Goal: Information Seeking & Learning: Understand process/instructions

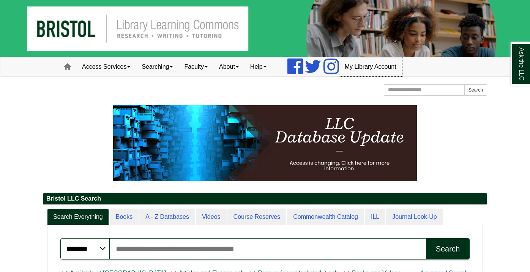
click at [362, 63] on link "My Library Account" at bounding box center [370, 66] width 63 height 19
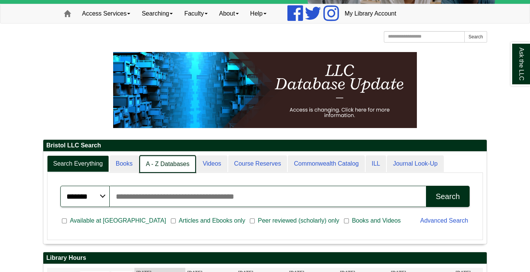
scroll to position [3, 4]
click at [161, 158] on link "A - Z Databases" at bounding box center [167, 164] width 57 height 18
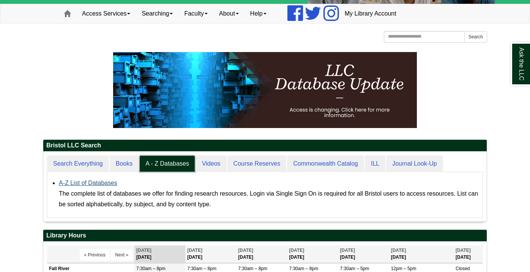
scroll to position [70, 444]
click at [69, 190] on div "The complete list of databases we offer for finding research resources. Login v…" at bounding box center [269, 198] width 420 height 21
click at [69, 187] on div "A-Z List of Databases The complete list of databases we offer for finding resea…" at bounding box center [269, 194] width 420 height 32
click at [68, 184] on link "A-Z List of Databases" at bounding box center [88, 183] width 59 height 6
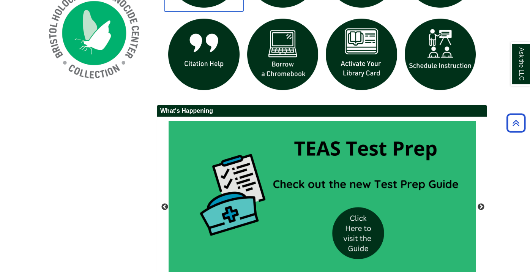
scroll to position [655, 0]
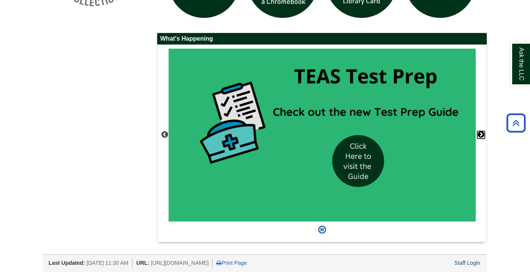
click at [478, 132] on button "Next" at bounding box center [482, 135] width 8 height 8
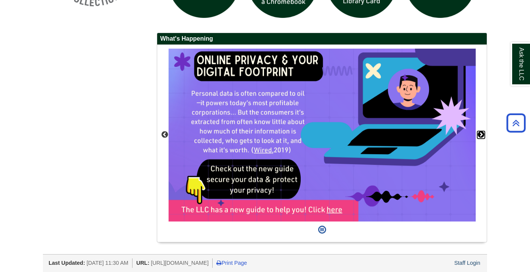
click at [484, 131] on button "Next" at bounding box center [482, 135] width 8 height 8
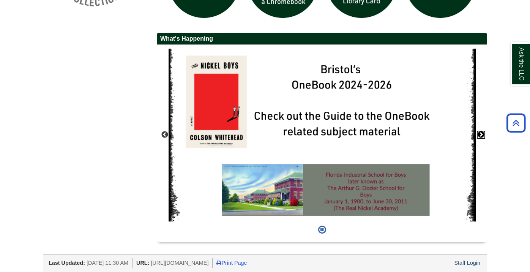
click at [484, 131] on button "Next" at bounding box center [482, 135] width 8 height 8
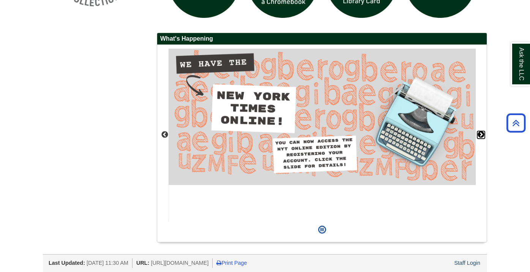
click at [484, 131] on button "Next" at bounding box center [482, 135] width 8 height 8
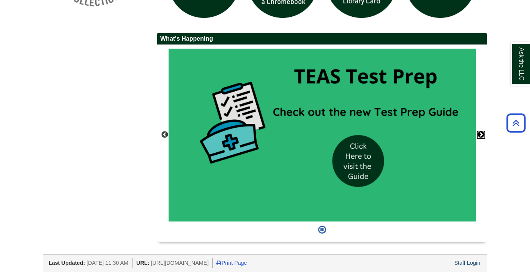
click at [484, 131] on button "Next" at bounding box center [482, 135] width 8 height 8
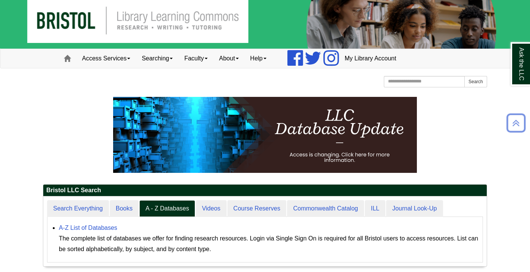
scroll to position [0, 0]
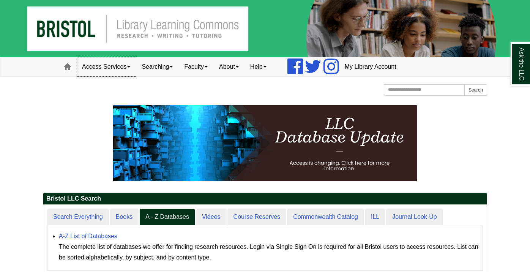
click at [112, 64] on link "Access Services" at bounding box center [106, 66] width 60 height 19
click at [146, 66] on link "Searching" at bounding box center [157, 66] width 43 height 19
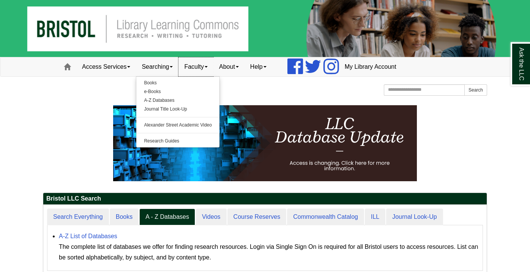
click at [201, 65] on link "Faculty" at bounding box center [196, 66] width 35 height 19
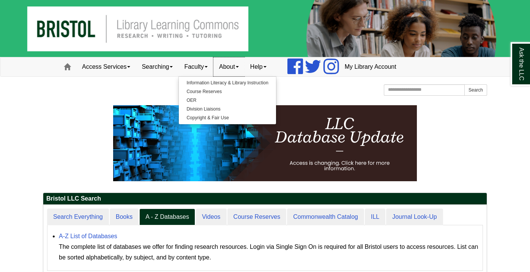
click at [240, 61] on link "About" at bounding box center [229, 66] width 31 height 19
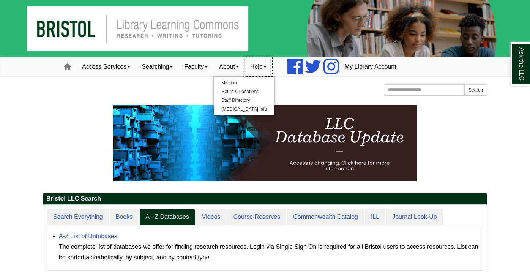
click at [258, 66] on link "Help" at bounding box center [259, 66] width 28 height 19
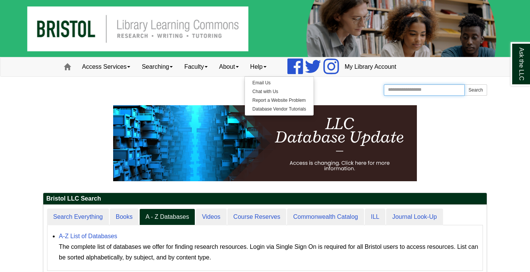
click at [407, 95] on div "Search the Website Search" at bounding box center [432, 90] width 109 height 13
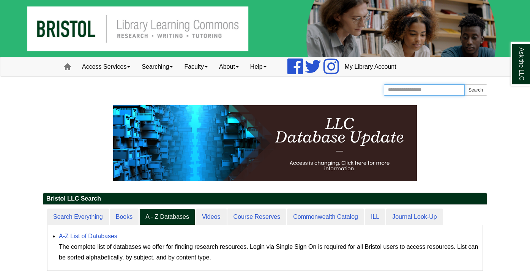
click at [406, 90] on input "Search the Website" at bounding box center [424, 89] width 81 height 11
click at [465, 84] on button "Search" at bounding box center [476, 89] width 23 height 11
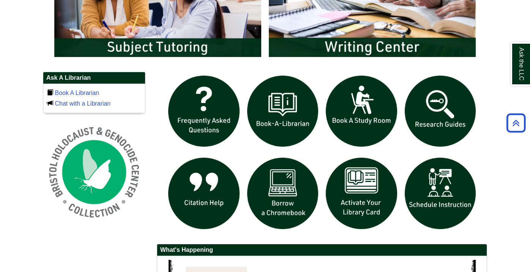
scroll to position [447, 0]
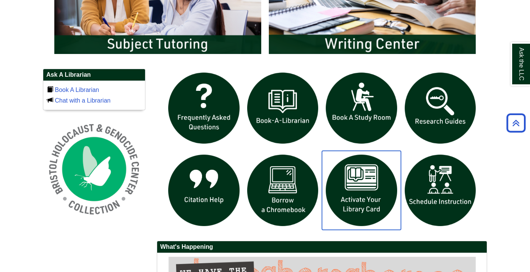
click at [369, 198] on img "slideshow" at bounding box center [361, 190] width 79 height 79
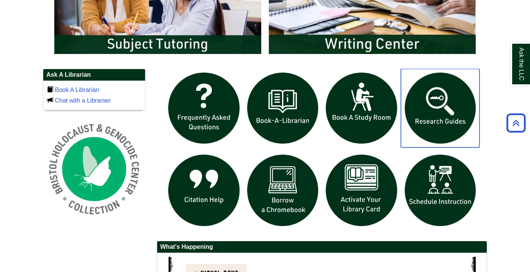
click at [433, 116] on img "slideshow" at bounding box center [440, 108] width 79 height 79
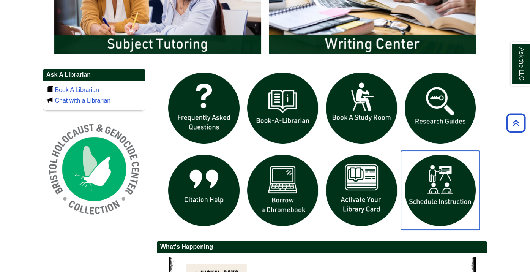
click at [442, 184] on img "slideshow" at bounding box center [440, 190] width 79 height 79
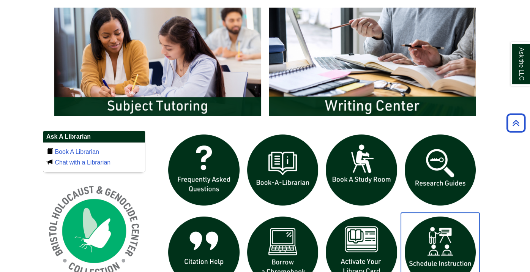
scroll to position [386, 0]
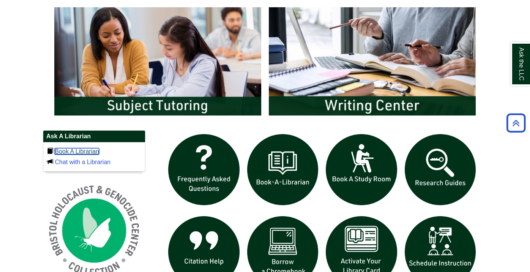
click at [85, 153] on link "Book A Librarian" at bounding box center [77, 151] width 44 height 6
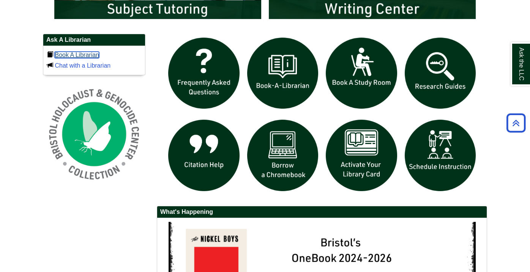
scroll to position [483, 0]
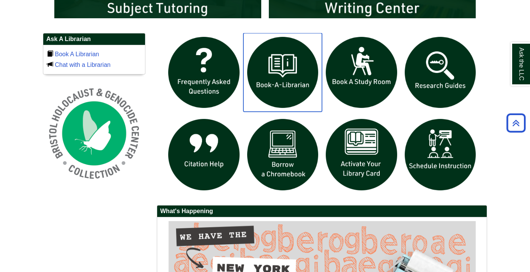
click at [258, 67] on img "slideshow" at bounding box center [283, 72] width 79 height 79
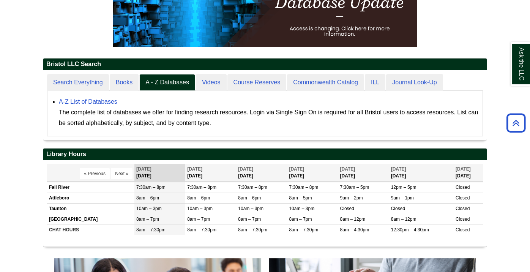
scroll to position [0, 0]
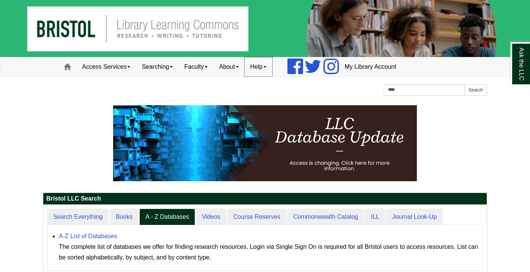
click at [260, 72] on link "Help" at bounding box center [259, 66] width 28 height 19
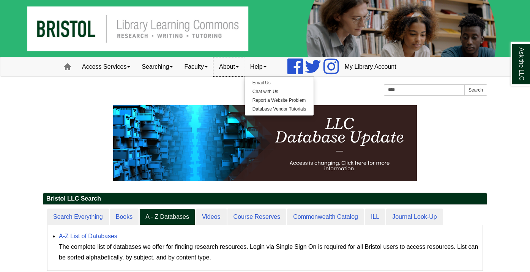
click at [245, 70] on link "About" at bounding box center [229, 66] width 31 height 19
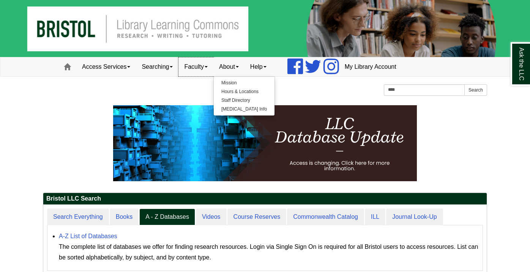
click at [210, 63] on link "Faculty" at bounding box center [196, 66] width 35 height 19
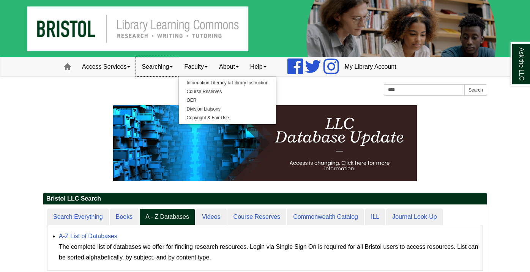
click at [172, 65] on link "Searching" at bounding box center [157, 66] width 43 height 19
click at [158, 67] on link "Searching" at bounding box center [157, 66] width 43 height 19
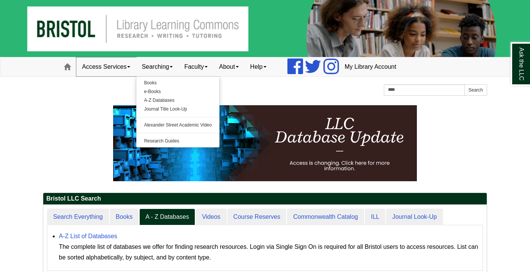
click at [120, 65] on link "Access Services" at bounding box center [106, 66] width 60 height 19
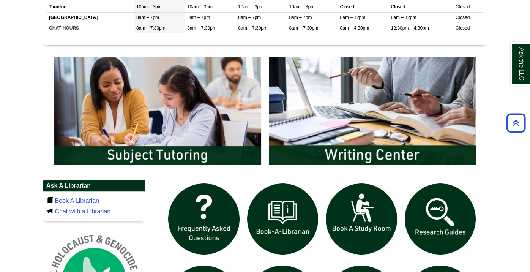
scroll to position [335, 0]
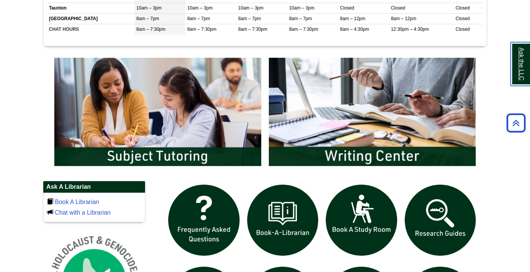
click at [523, 73] on link "Ask the LLC" at bounding box center [521, 64] width 20 height 44
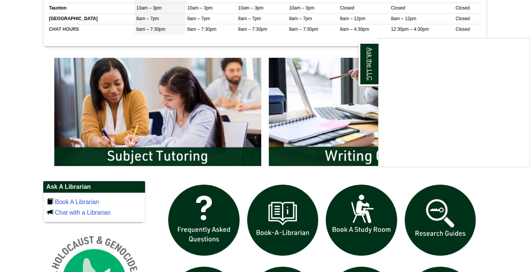
scroll to position [0, 0]
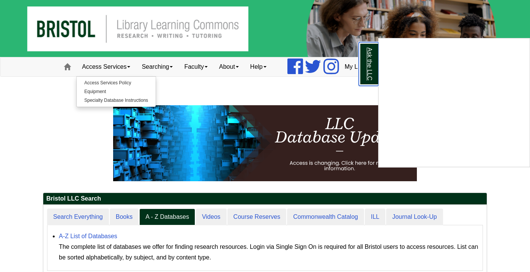
click at [371, 75] on link "Ask the LLC" at bounding box center [369, 64] width 20 height 44
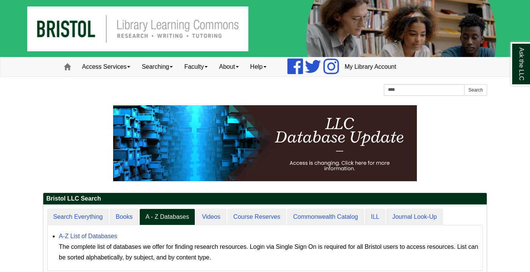
scroll to position [70, 444]
click at [157, 64] on link "Searching" at bounding box center [157, 66] width 43 height 19
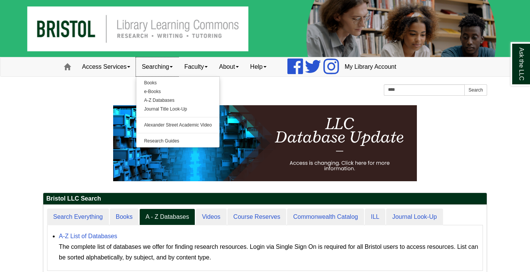
click at [157, 64] on link "Searching" at bounding box center [157, 66] width 43 height 19
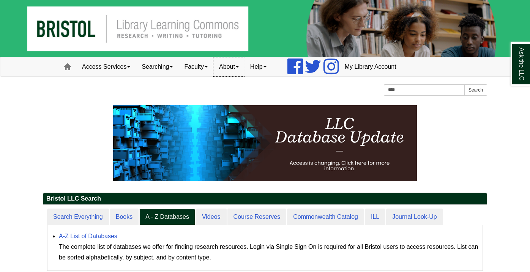
click at [242, 68] on link "About" at bounding box center [229, 66] width 31 height 19
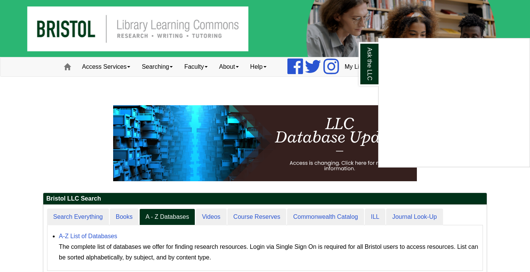
click at [201, 69] on div "Ask the LLC" at bounding box center [265, 136] width 530 height 272
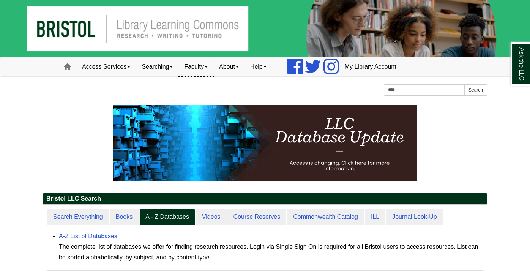
click at [201, 68] on link "Faculty" at bounding box center [196, 66] width 35 height 19
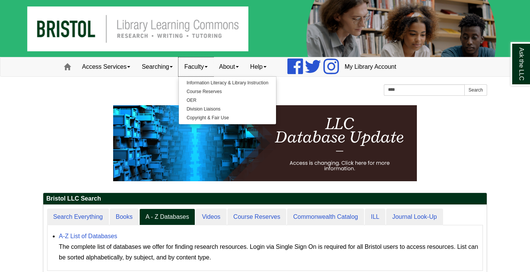
click at [208, 62] on link "Faculty" at bounding box center [196, 66] width 35 height 19
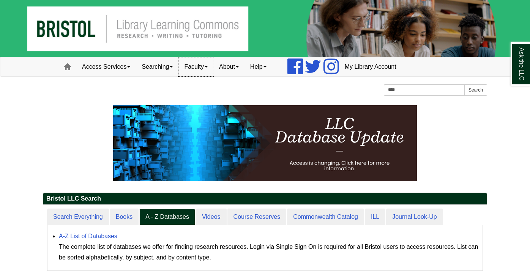
click at [208, 62] on link "Faculty" at bounding box center [196, 66] width 35 height 19
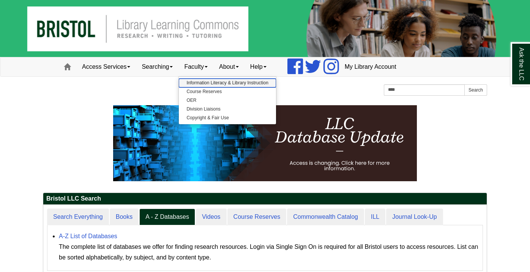
click at [210, 80] on link "Information Literacy & Library Instruction" at bounding box center [227, 83] width 97 height 9
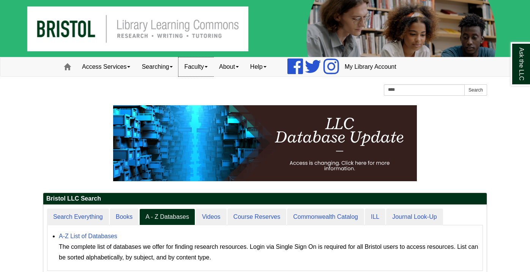
click at [201, 73] on link "Faculty" at bounding box center [196, 66] width 35 height 19
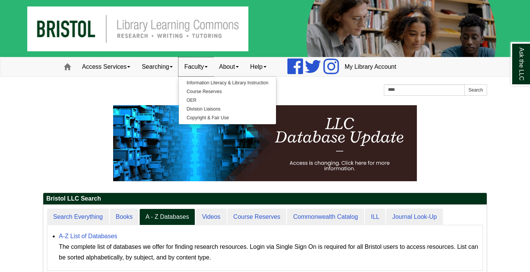
click at [205, 74] on link "Faculty" at bounding box center [196, 66] width 35 height 19
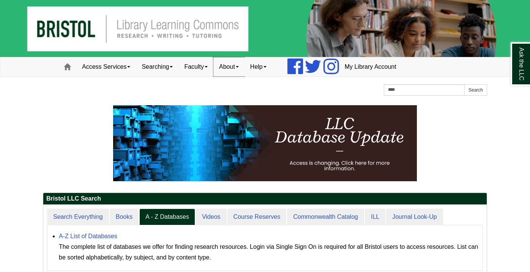
click at [222, 71] on link "About" at bounding box center [229, 66] width 31 height 19
click at [97, 70] on link "Access Services" at bounding box center [106, 66] width 60 height 19
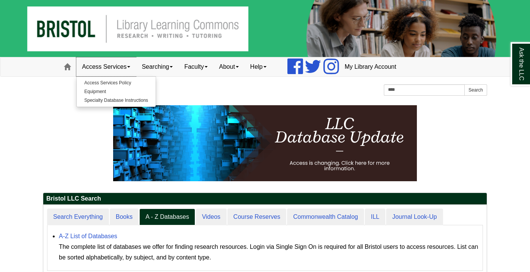
click at [97, 70] on link "Access Services" at bounding box center [106, 66] width 60 height 19
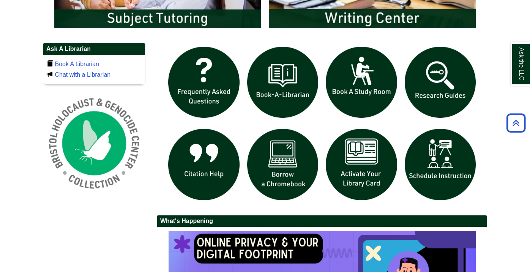
scroll to position [467, 0]
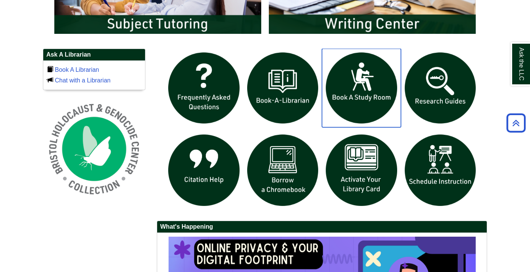
click at [350, 112] on img "slideshow" at bounding box center [361, 88] width 79 height 79
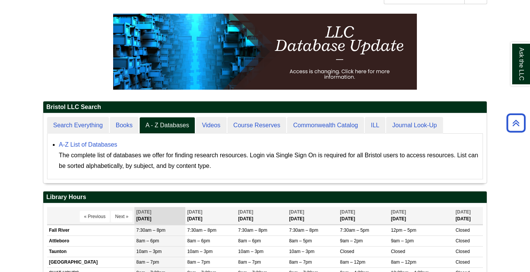
scroll to position [0, 0]
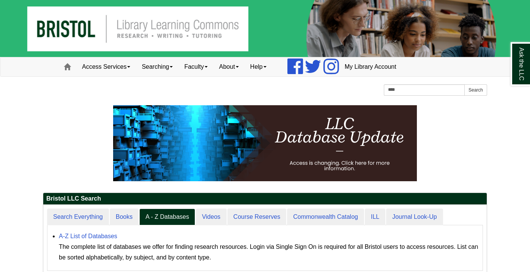
click at [420, 85] on input "****" at bounding box center [424, 89] width 81 height 11
type input "*"
type input "******"
click at [465, 84] on button "Search" at bounding box center [476, 89] width 23 height 11
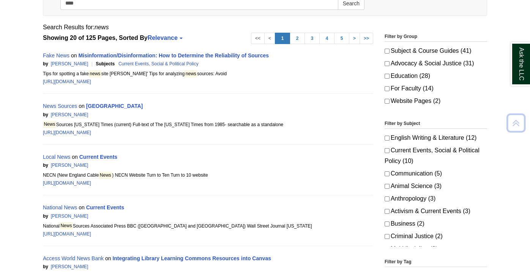
scroll to position [124, 0]
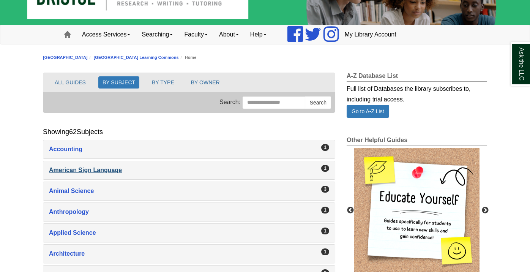
scroll to position [32, 0]
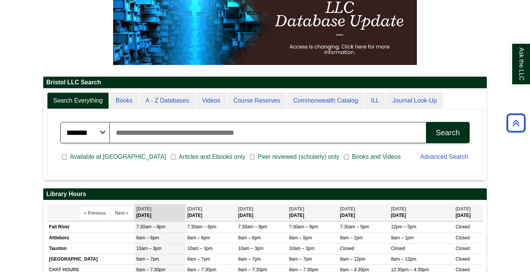
scroll to position [91, 444]
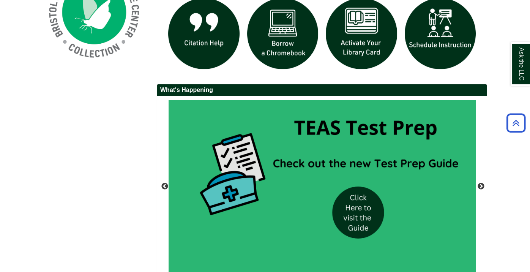
scroll to position [677, 0]
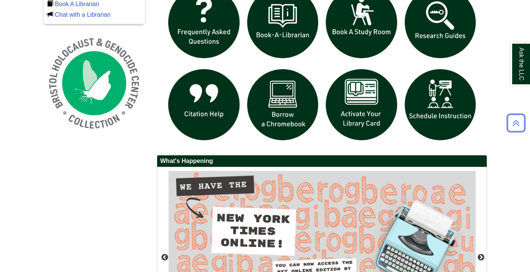
scroll to position [677, 0]
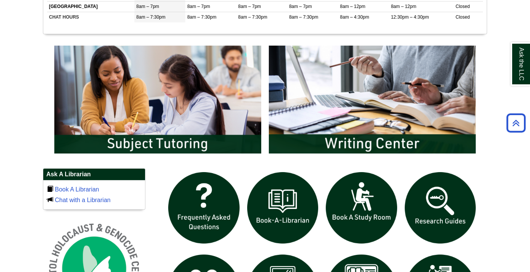
scroll to position [131, 0]
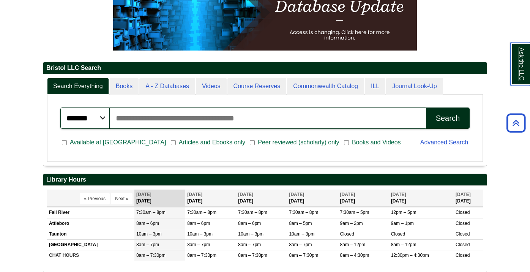
click at [528, 56] on link "Ask the LLC" at bounding box center [521, 64] width 20 height 44
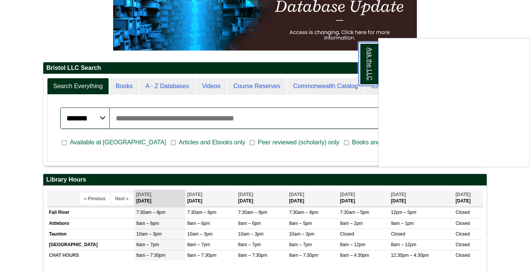
click at [362, 63] on link "Ask the LLC" at bounding box center [369, 64] width 20 height 44
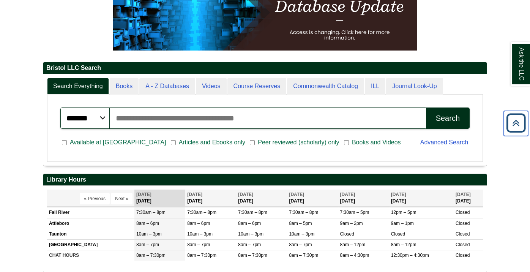
click at [521, 118] on icon "Back to Top" at bounding box center [516, 123] width 24 height 24
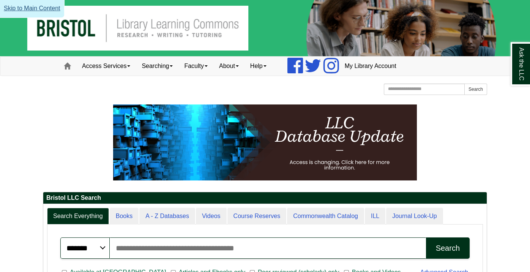
scroll to position [0, 0]
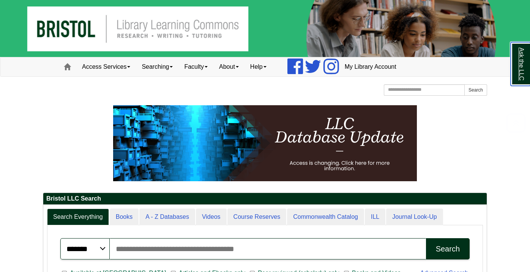
click at [514, 62] on link "Ask the LLC" at bounding box center [521, 64] width 20 height 44
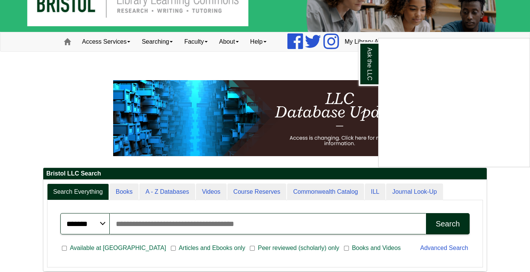
scroll to position [4, 4]
click at [260, 220] on input "Search articles, books, journals & more" at bounding box center [268, 223] width 316 height 21
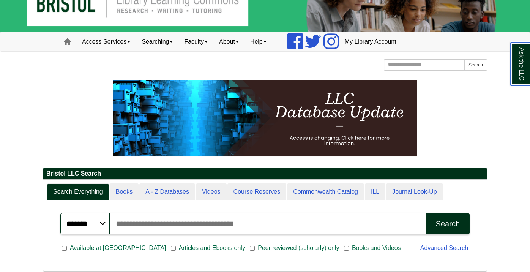
scroll to position [91, 444]
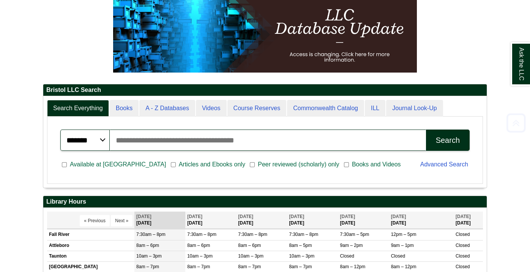
scroll to position [110, 0]
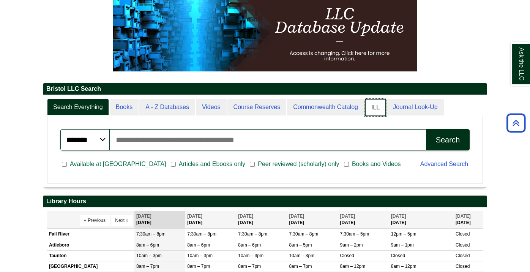
click at [379, 110] on link "ILL" at bounding box center [375, 108] width 21 height 18
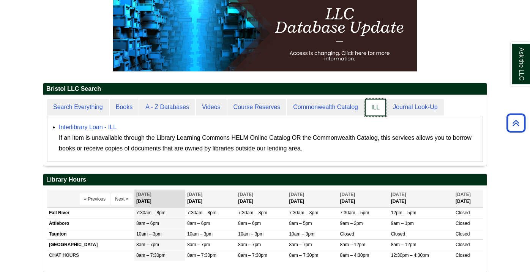
scroll to position [70, 444]
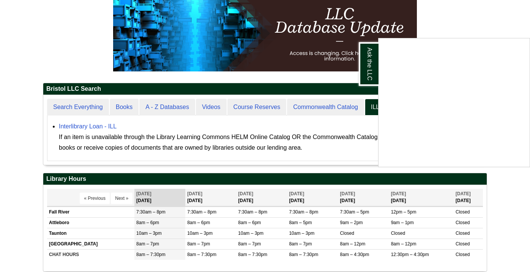
click at [342, 89] on div "Ask the LLC" at bounding box center [265, 136] width 530 height 272
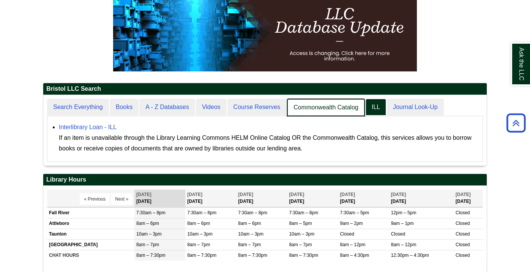
scroll to position [70, 444]
click at [298, 112] on link "Commonwealth Catalog" at bounding box center [326, 108] width 78 height 18
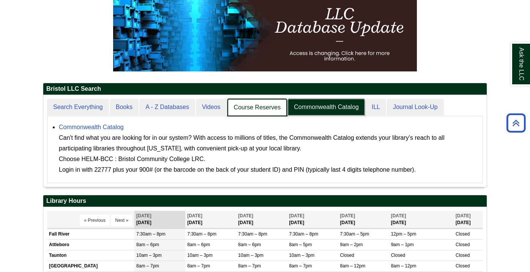
scroll to position [91, 444]
click at [261, 107] on link "Course Reserves" at bounding box center [258, 108] width 60 height 18
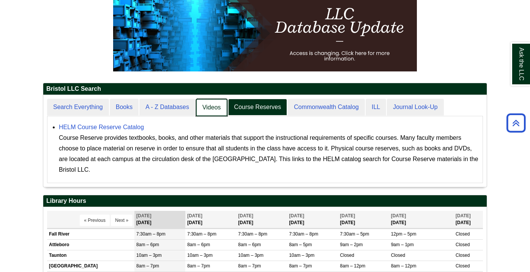
click at [218, 107] on link "Videos" at bounding box center [212, 108] width 32 height 18
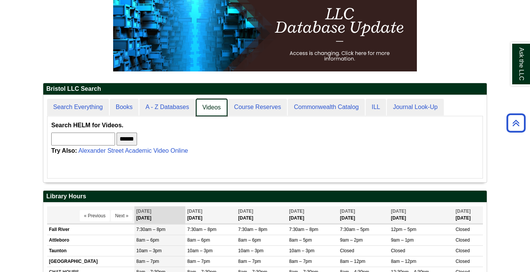
scroll to position [87, 444]
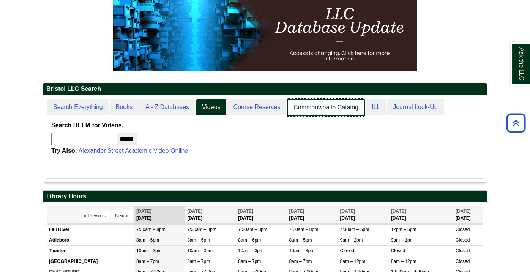
click at [315, 107] on link "Commonwealth Catalog" at bounding box center [326, 108] width 78 height 18
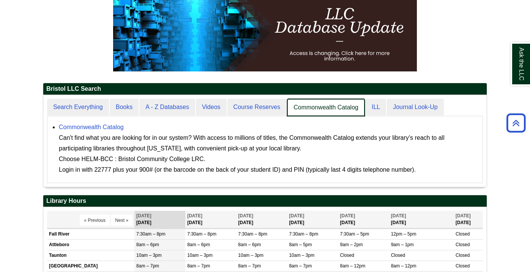
scroll to position [3, 4]
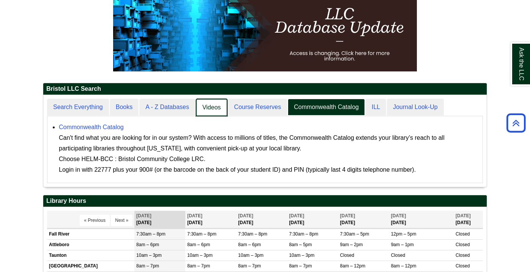
click at [221, 105] on link "Videos" at bounding box center [212, 108] width 32 height 18
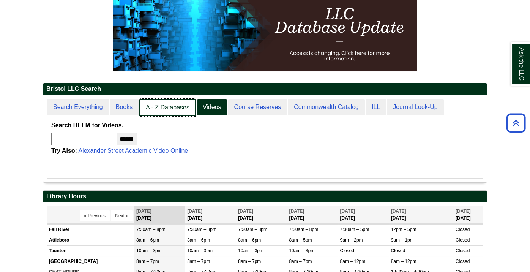
click at [173, 104] on link "A - Z Databases" at bounding box center [167, 108] width 57 height 18
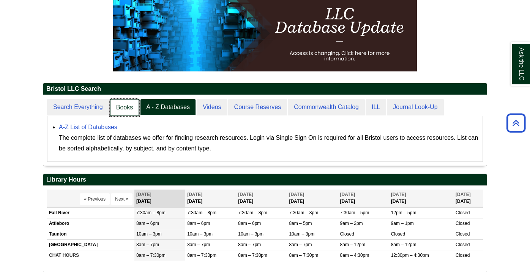
click at [134, 103] on link "Books" at bounding box center [125, 108] width 30 height 18
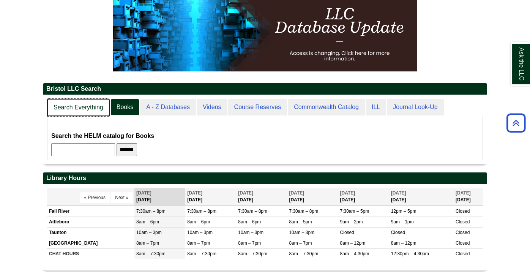
click at [103, 102] on link "Search Everything" at bounding box center [78, 108] width 63 height 18
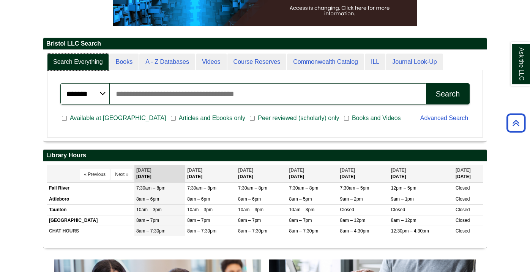
scroll to position [4, 4]
click at [245, 83] on input "Search articles, books, journals & more" at bounding box center [268, 93] width 316 height 21
click at [426, 83] on button "Search" at bounding box center [448, 93] width 44 height 21
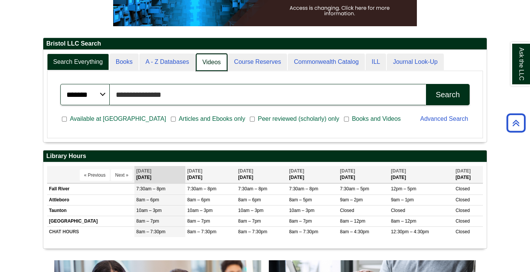
scroll to position [92, 444]
type input "**********"
click at [426, 84] on button "Search" at bounding box center [448, 94] width 44 height 21
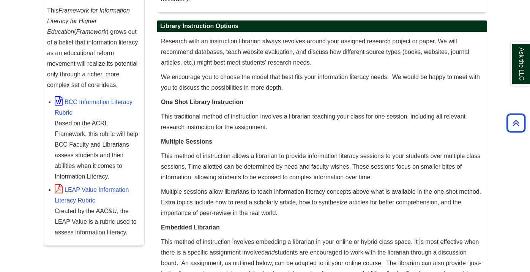
scroll to position [375, 0]
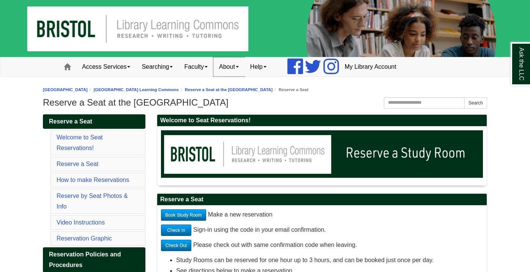
click at [233, 73] on link "About" at bounding box center [229, 66] width 31 height 19
click at [261, 70] on link "Help" at bounding box center [259, 66] width 28 height 19
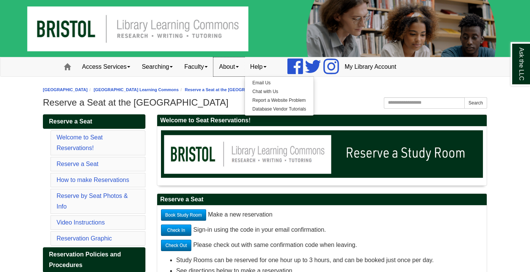
click at [229, 66] on link "About" at bounding box center [229, 66] width 31 height 19
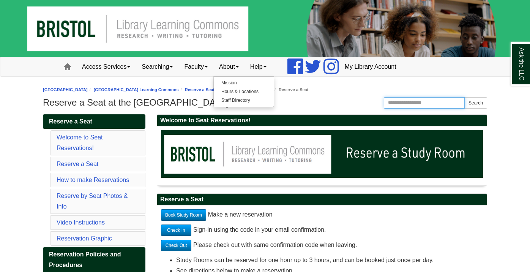
click at [405, 102] on input "Search the Website" at bounding box center [424, 102] width 81 height 11
type input "**********"
click at [465, 97] on button "Search" at bounding box center [476, 102] width 23 height 11
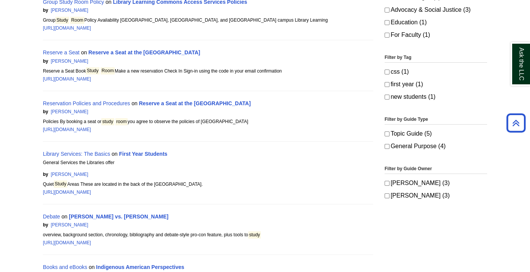
scroll to position [179, 0]
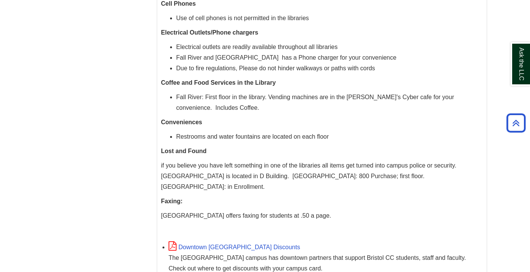
scroll to position [131, 0]
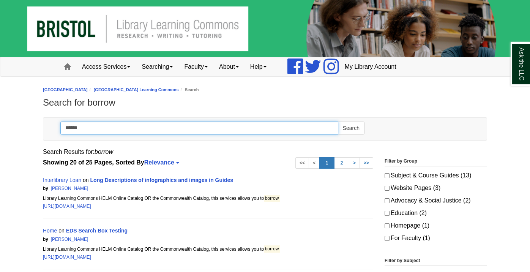
click at [207, 129] on input "******" at bounding box center [199, 128] width 278 height 13
type input "**********"
click at [338, 122] on button "Search" at bounding box center [351, 128] width 27 height 13
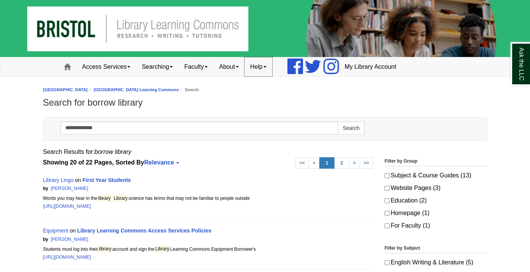
click at [260, 69] on link "Help" at bounding box center [259, 66] width 28 height 19
click at [239, 67] on span at bounding box center [237, 67] width 3 height 2
click at [211, 69] on link "Faculty" at bounding box center [196, 66] width 35 height 19
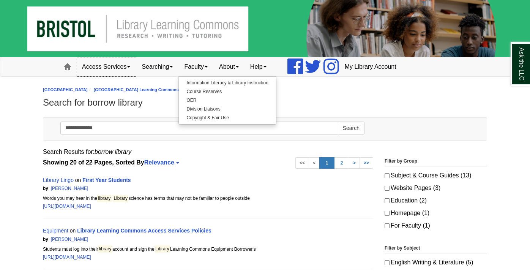
click at [109, 71] on link "Access Services" at bounding box center [106, 66] width 60 height 19
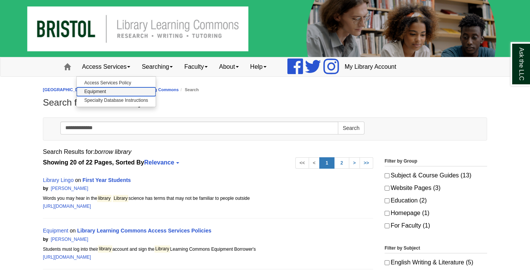
click at [104, 91] on link "Equipment" at bounding box center [116, 91] width 79 height 9
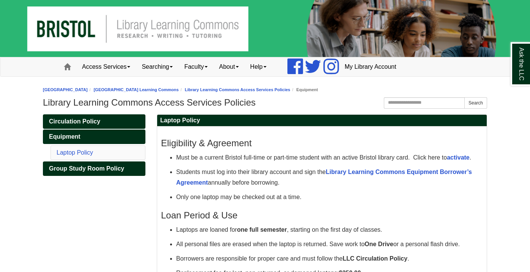
click at [78, 117] on link "Circulation Policy" at bounding box center [94, 121] width 103 height 14
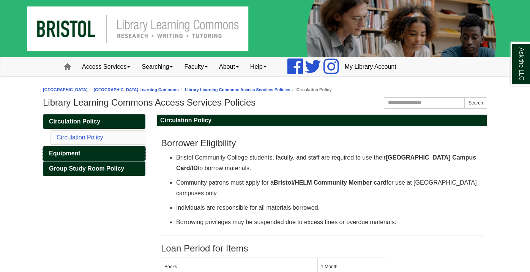
click at [88, 149] on link "Equipment" at bounding box center [94, 153] width 103 height 14
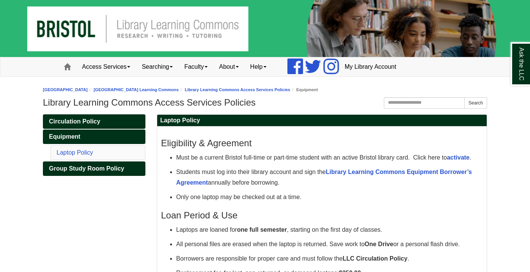
scroll to position [13, 0]
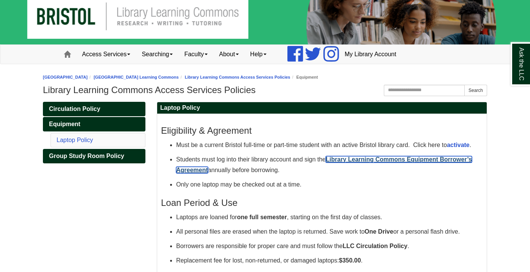
click at [356, 157] on strong "Library Learning Commons Equipment Borrower’s Agreement" at bounding box center [324, 164] width 296 height 17
